Goal: Transaction & Acquisition: Subscribe to service/newsletter

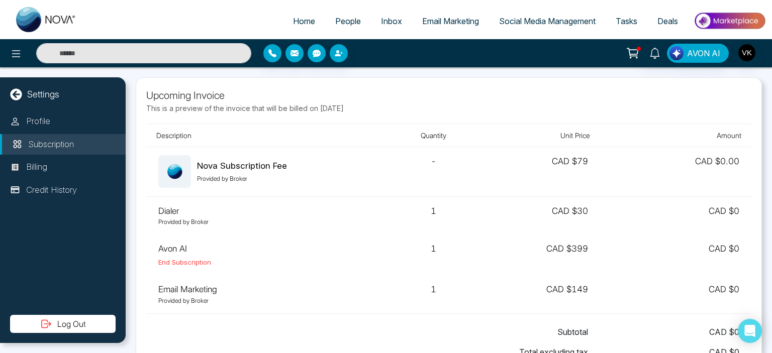
click at [640, 47] on div at bounding box center [639, 49] width 4 height 4
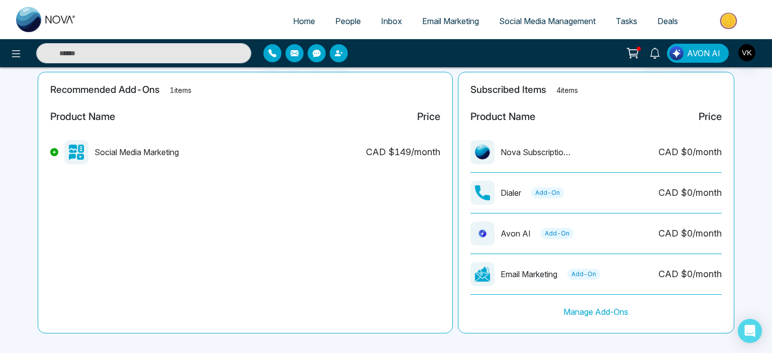
scroll to position [246, 0]
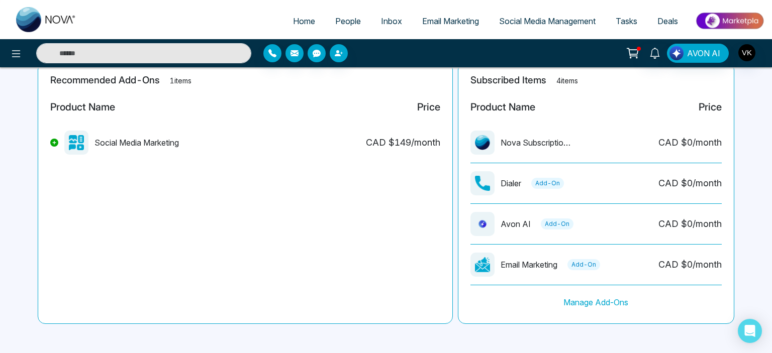
click at [53, 144] on icon at bounding box center [54, 143] width 4 height 4
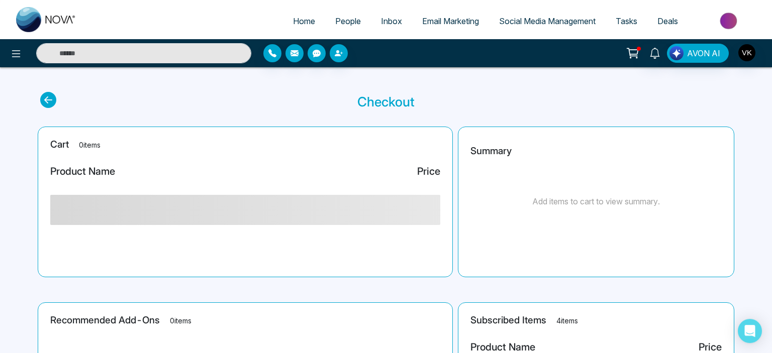
scroll to position [0, 0]
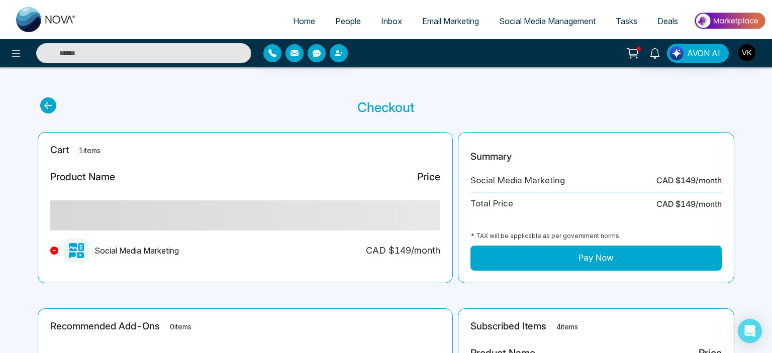
click at [537, 260] on button "Pay Now" at bounding box center [595, 258] width 251 height 25
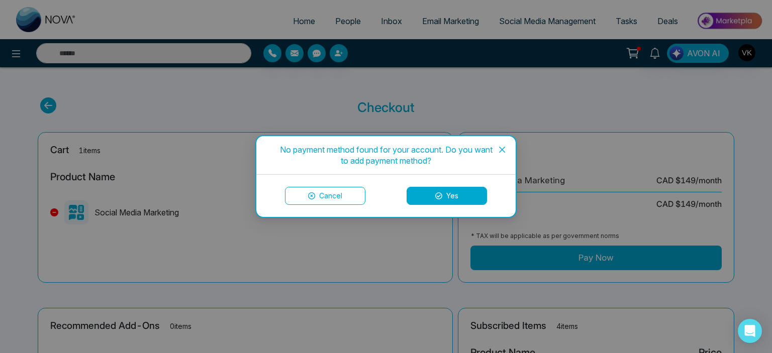
click at [459, 196] on button "Yes" at bounding box center [446, 196] width 80 height 18
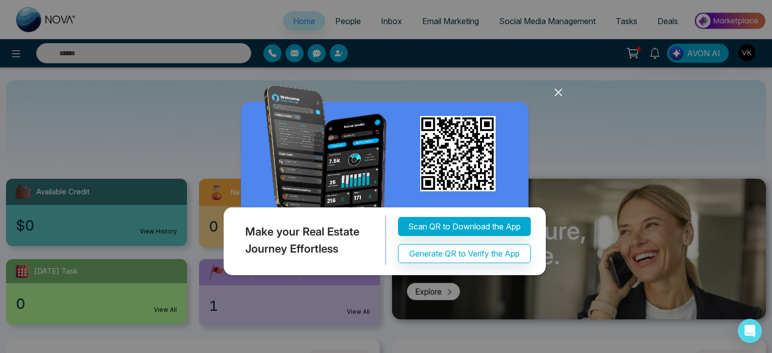
select select "*"
click at [559, 89] on icon at bounding box center [558, 92] width 15 height 15
